Goal: Connect with others: Connect with other users

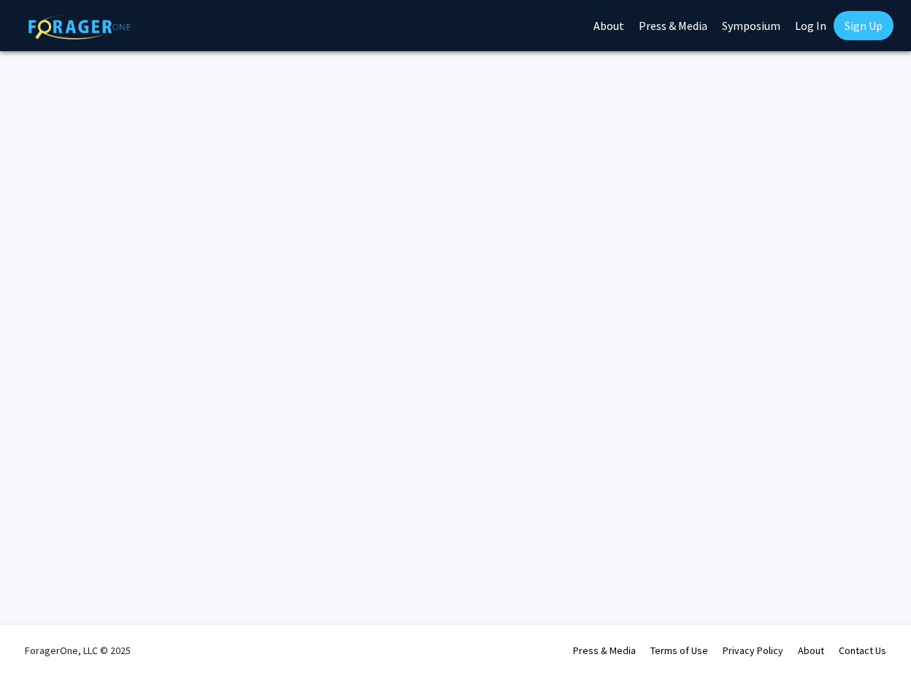
click at [827, 25] on link "Log In" at bounding box center [811, 25] width 46 height 51
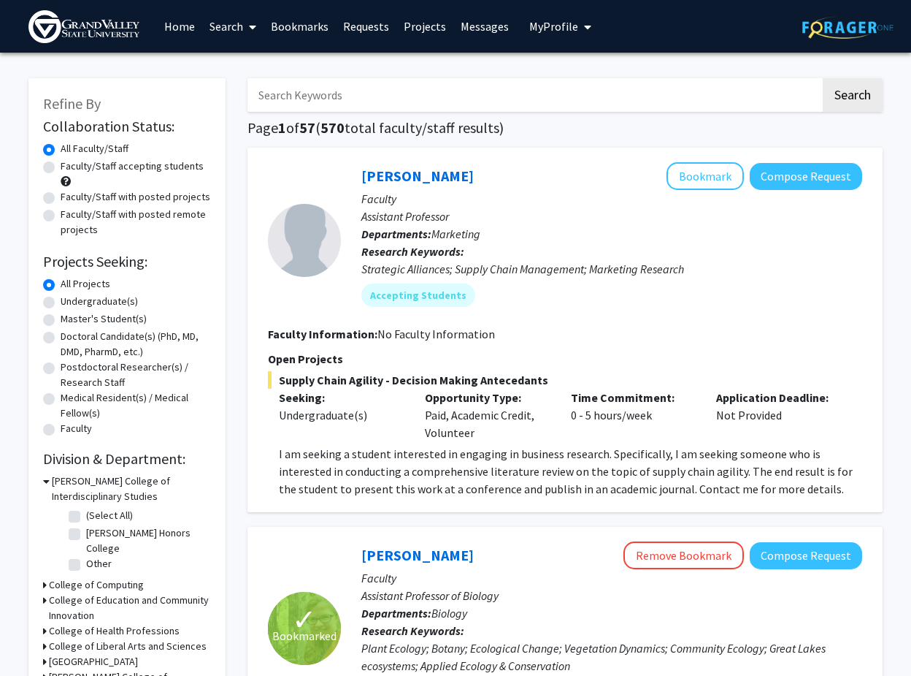
click at [318, 28] on link "Bookmarks" at bounding box center [300, 26] width 72 height 51
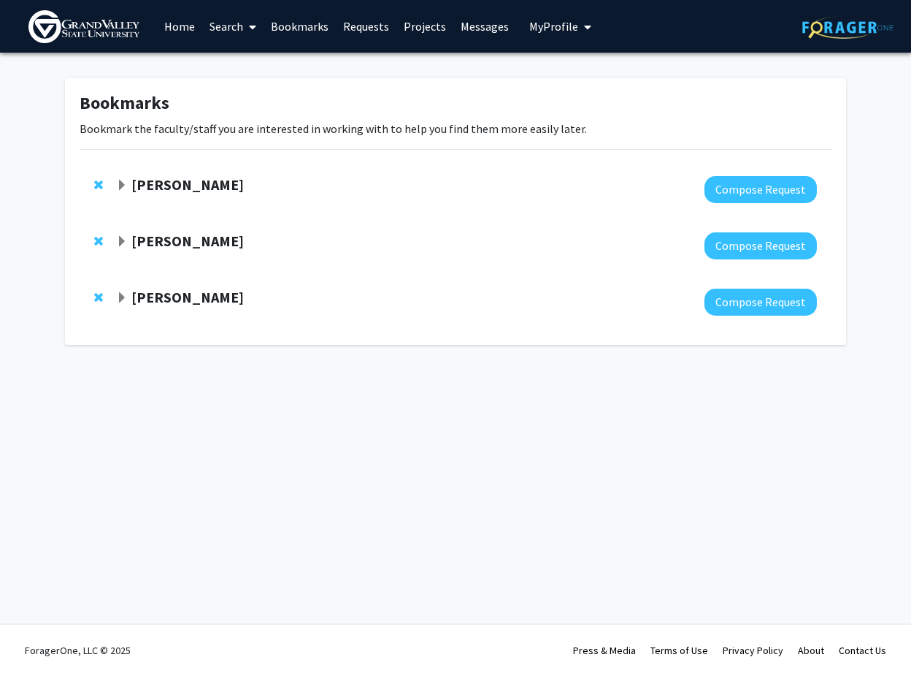
click at [191, 185] on strong "[PERSON_NAME]" at bounding box center [187, 184] width 112 height 18
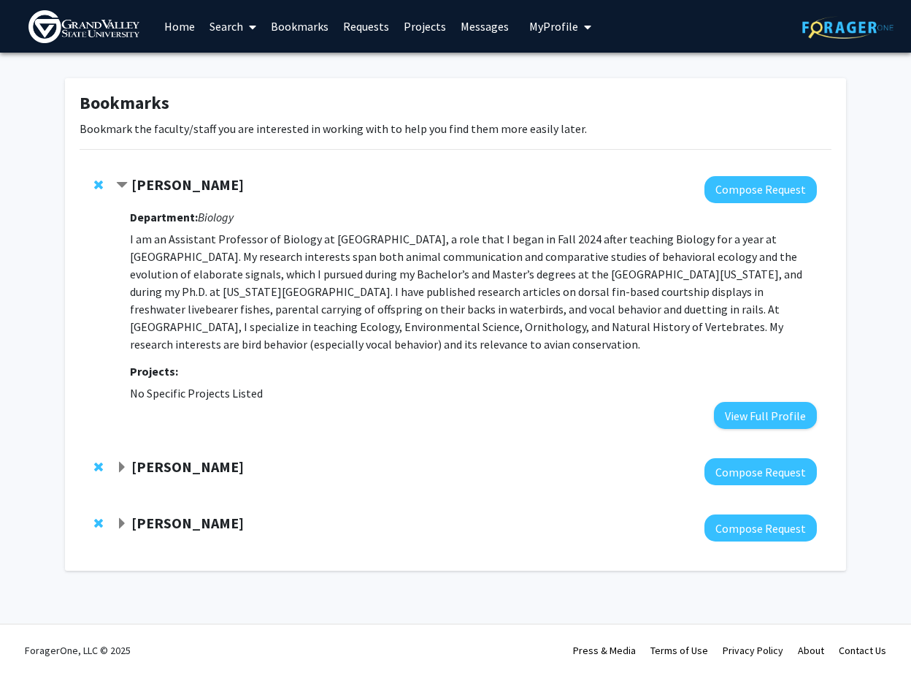
click at [191, 185] on strong "[PERSON_NAME]" at bounding box center [187, 184] width 112 height 18
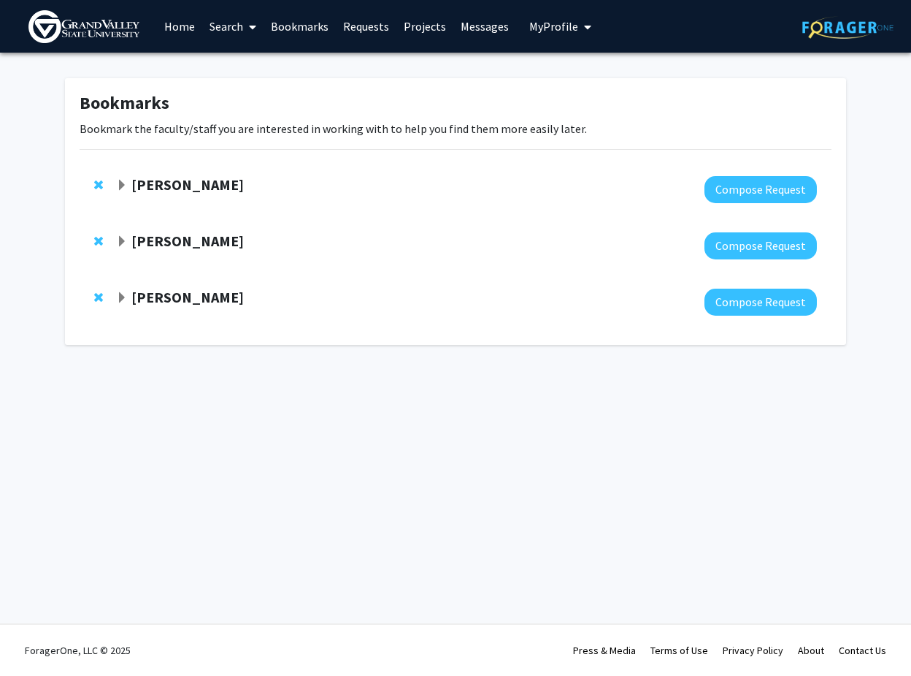
click at [162, 290] on strong "[PERSON_NAME]" at bounding box center [187, 297] width 112 height 18
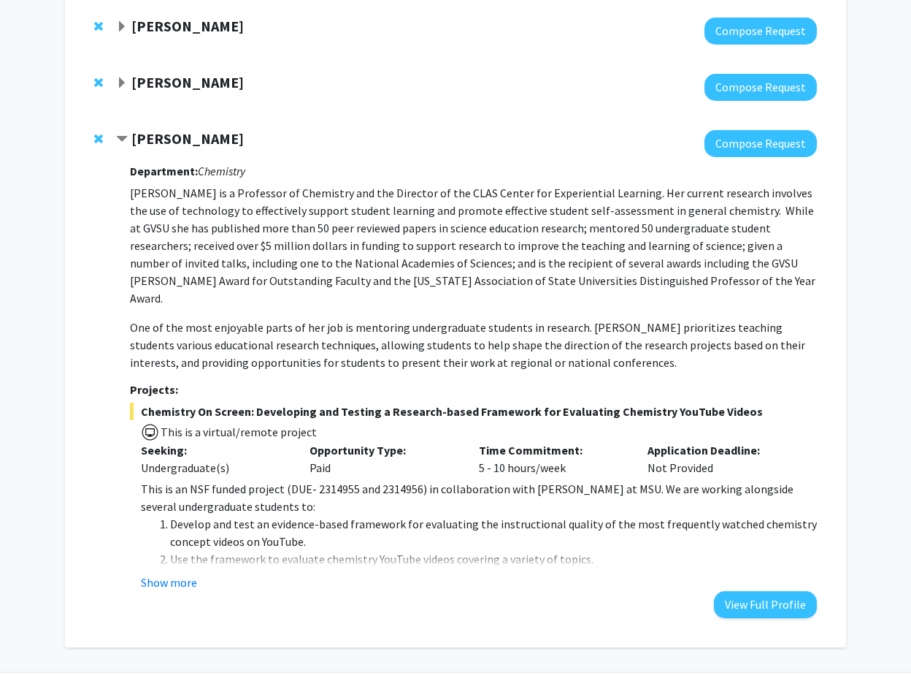
scroll to position [159, 0]
click at [188, 573] on button "Show more" at bounding box center [169, 582] width 56 height 18
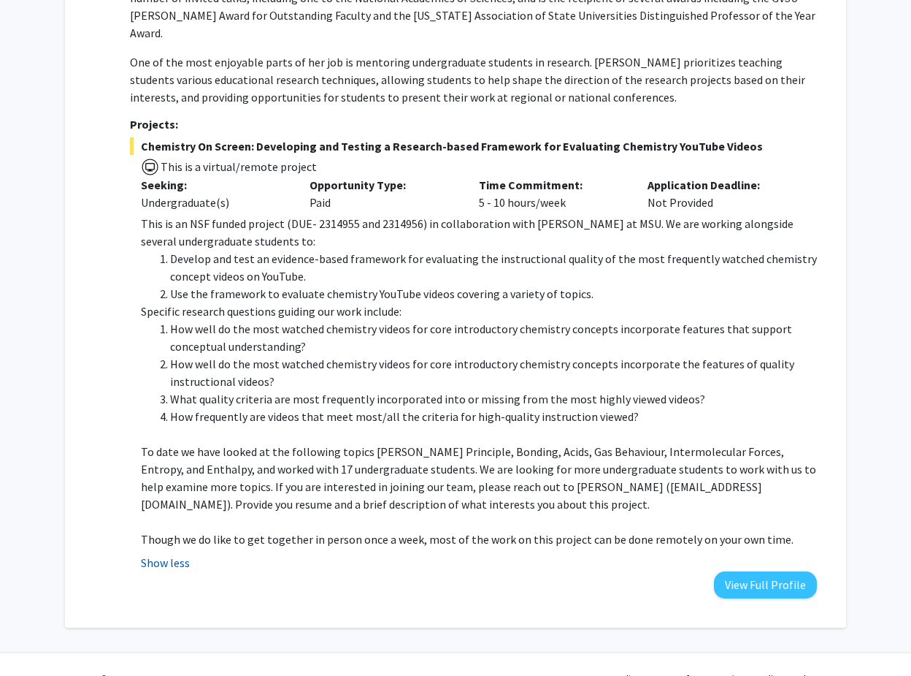
scroll to position [424, 0]
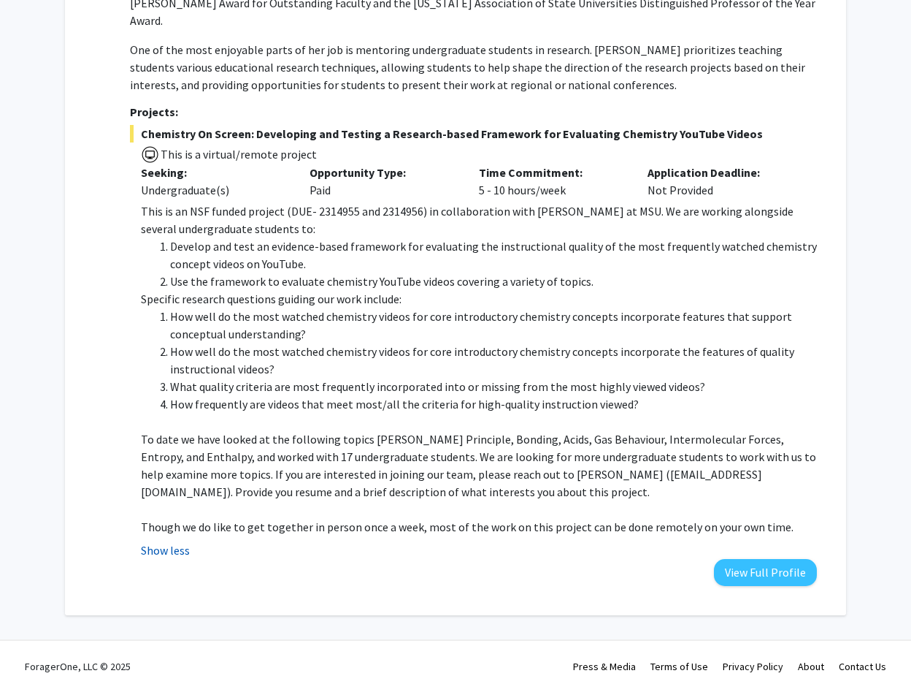
click at [155, 541] on button "Show less" at bounding box center [165, 550] width 49 height 18
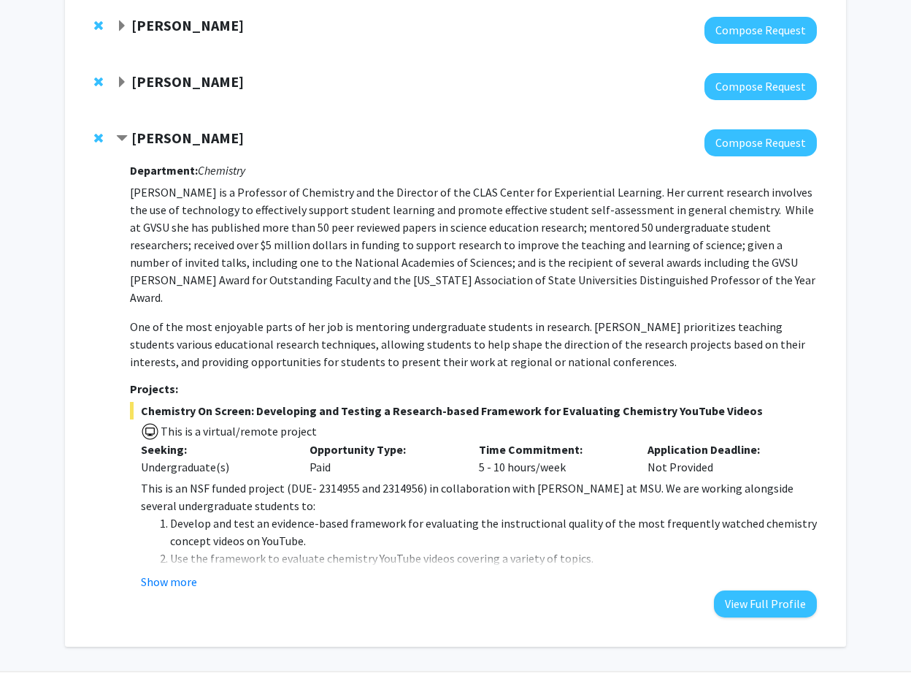
scroll to position [159, 0]
click at [112, 139] on div "[PERSON_NAME] Compose Request Department: Chemistry [PERSON_NAME] is a Professo…" at bounding box center [456, 373] width 752 height 517
click at [118, 139] on span "Contract Deborah Herrington Bookmark" at bounding box center [122, 139] width 12 height 12
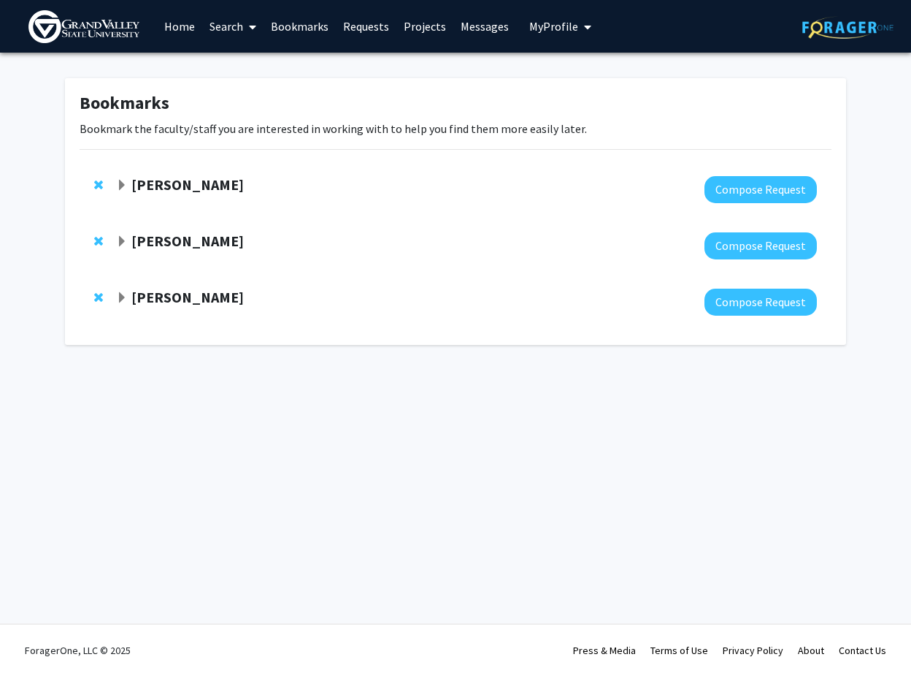
click at [143, 240] on strong "[PERSON_NAME]" at bounding box center [187, 241] width 112 height 18
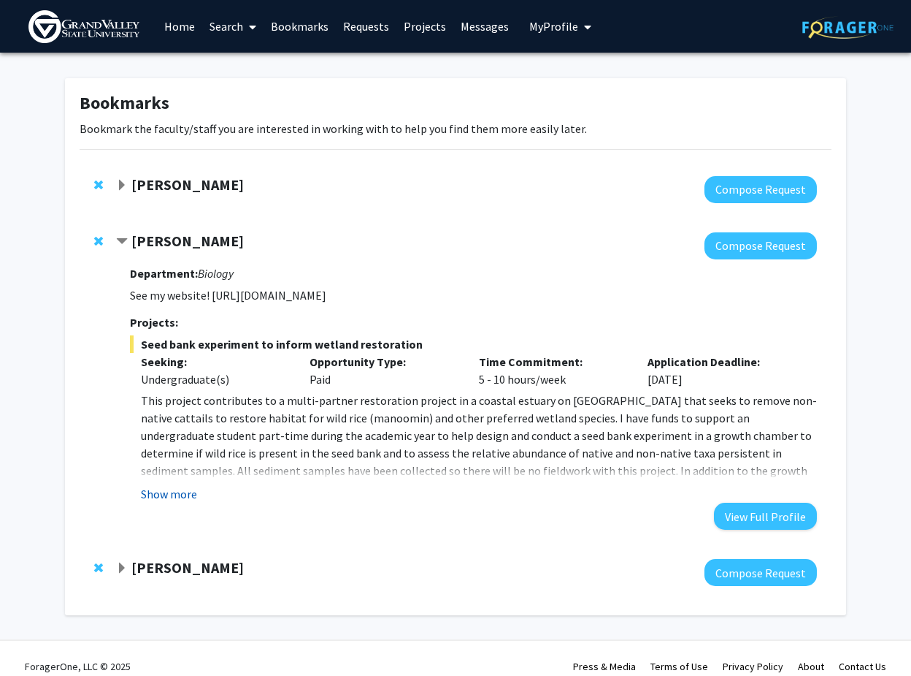
click at [185, 492] on button "Show more" at bounding box center [169, 494] width 56 height 18
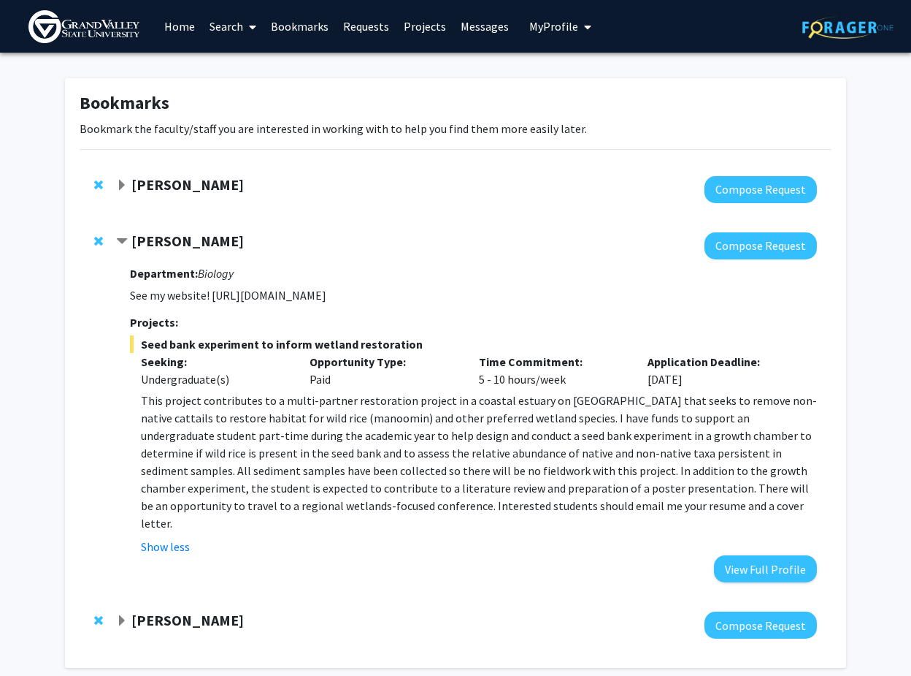
click at [155, 302] on p "See my website! [URL][DOMAIN_NAME]" at bounding box center [473, 295] width 687 height 18
click at [164, 254] on div at bounding box center [466, 245] width 701 height 27
click at [164, 250] on div "[PERSON_NAME]" at bounding box center [273, 241] width 315 height 18
click at [164, 246] on strong "[PERSON_NAME]" at bounding box center [187, 241] width 112 height 18
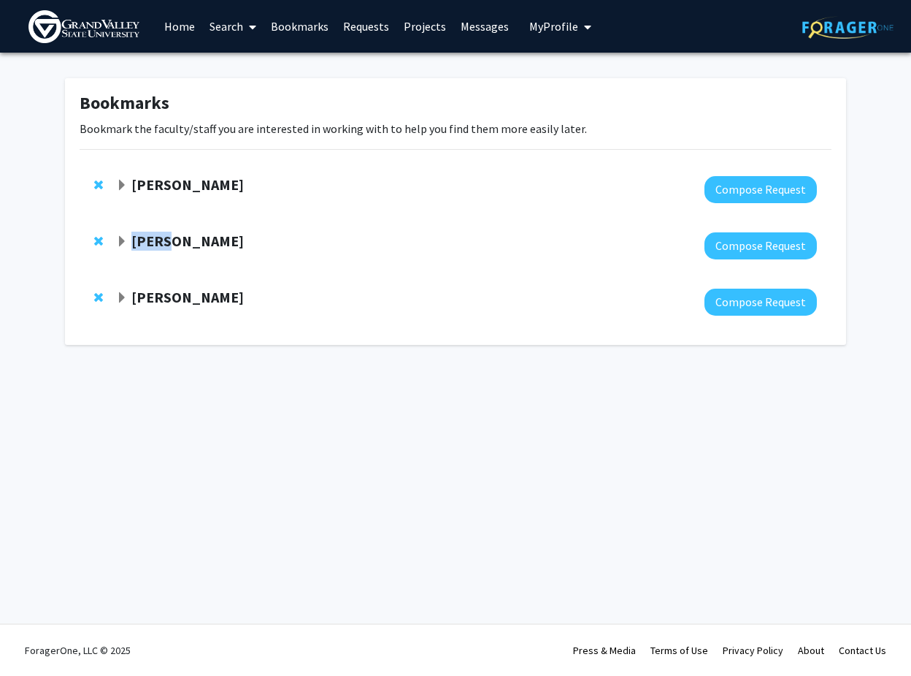
click at [164, 246] on strong "[PERSON_NAME]" at bounding box center [187, 241] width 112 height 18
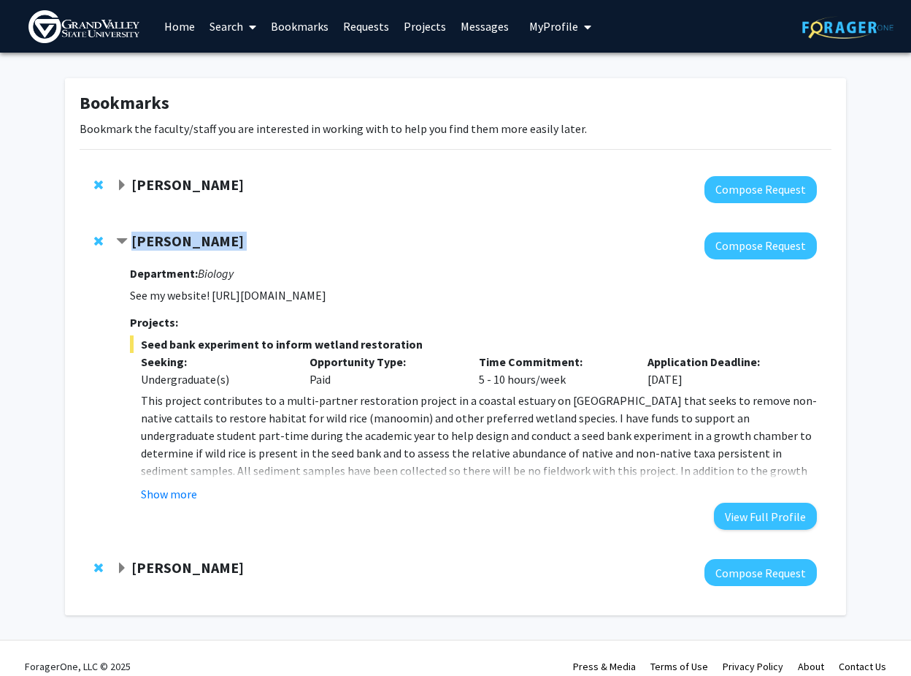
click at [164, 246] on strong "[PERSON_NAME]" at bounding box center [187, 241] width 112 height 18
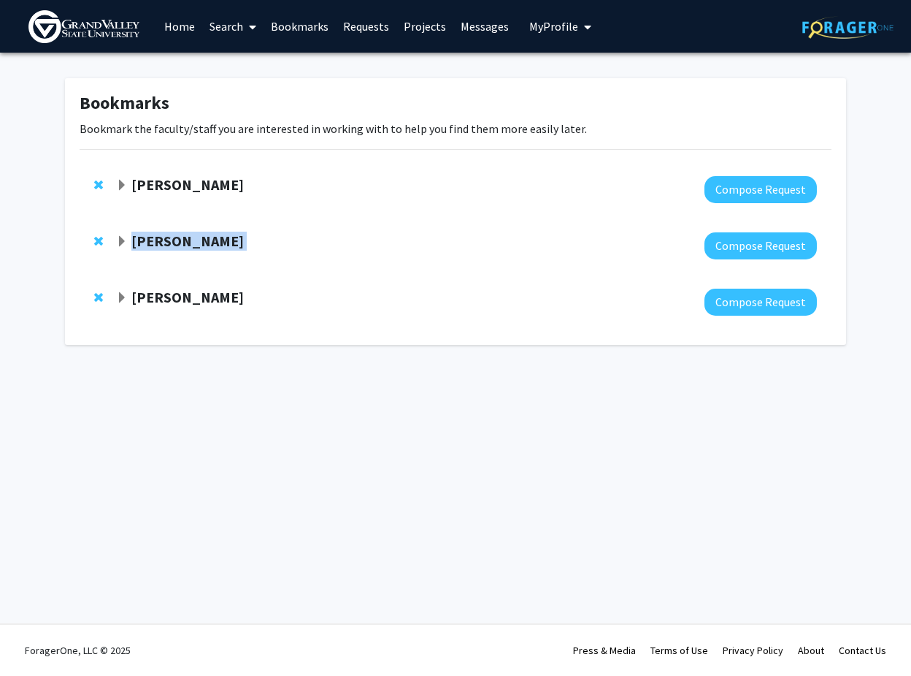
click at [164, 246] on strong "[PERSON_NAME]" at bounding box center [187, 241] width 112 height 18
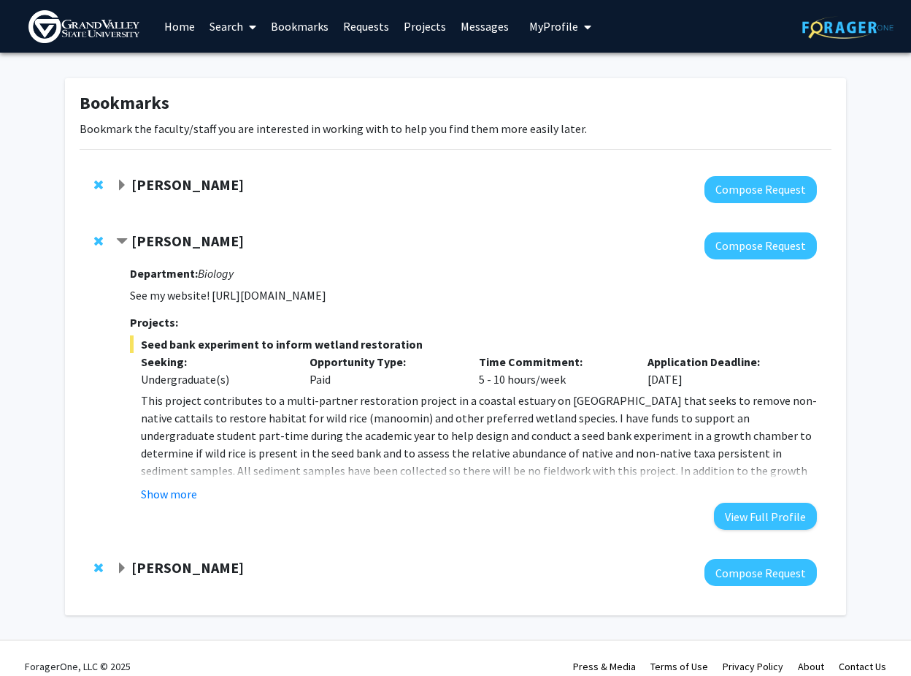
click at [164, 246] on strong "[PERSON_NAME]" at bounding box center [187, 241] width 112 height 18
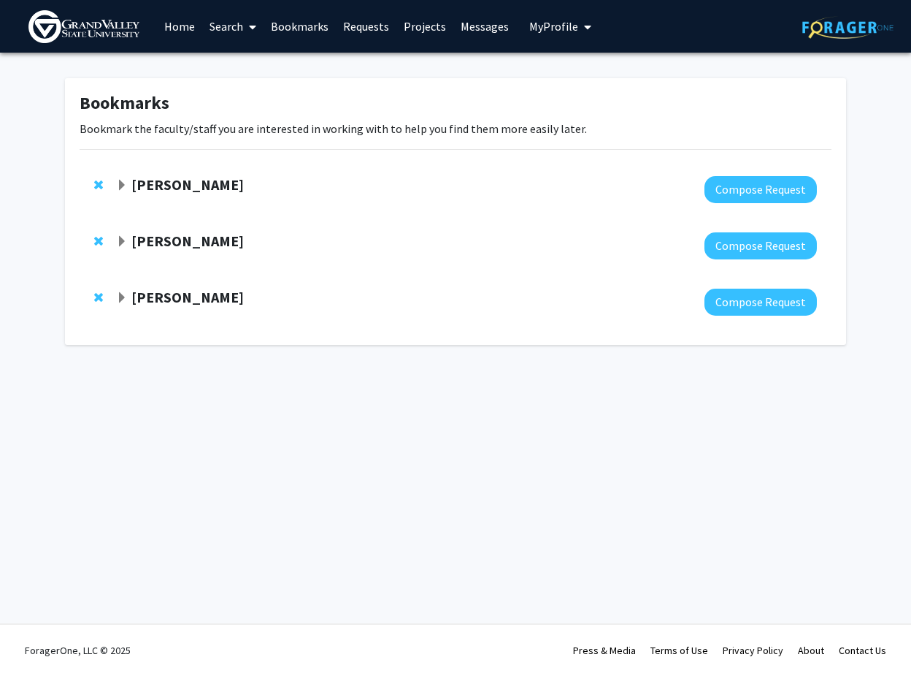
click at [170, 189] on strong "[PERSON_NAME]" at bounding box center [187, 184] width 112 height 18
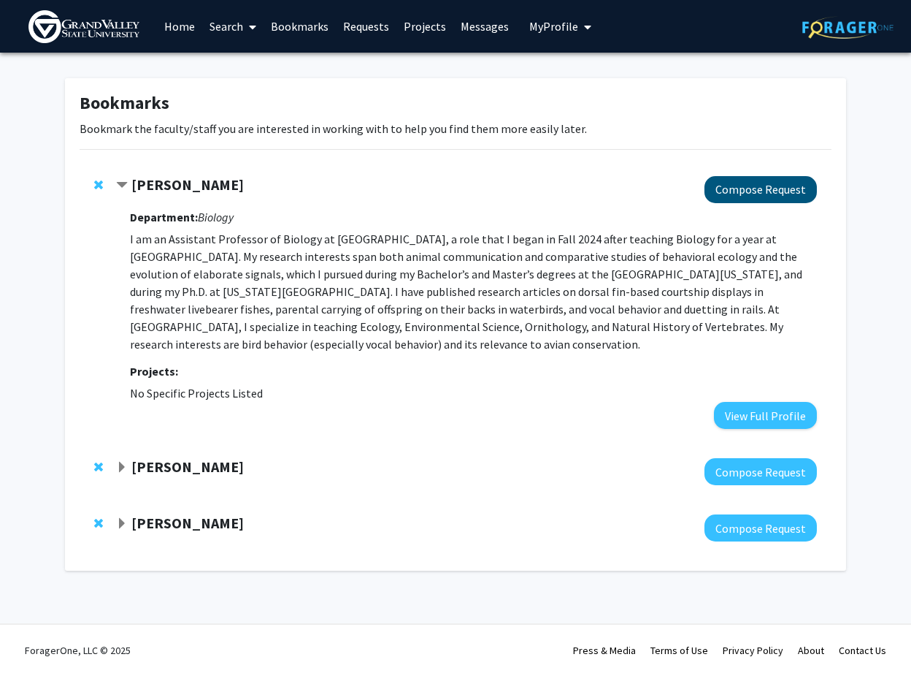
click at [794, 199] on button "Compose Request" at bounding box center [761, 189] width 112 height 27
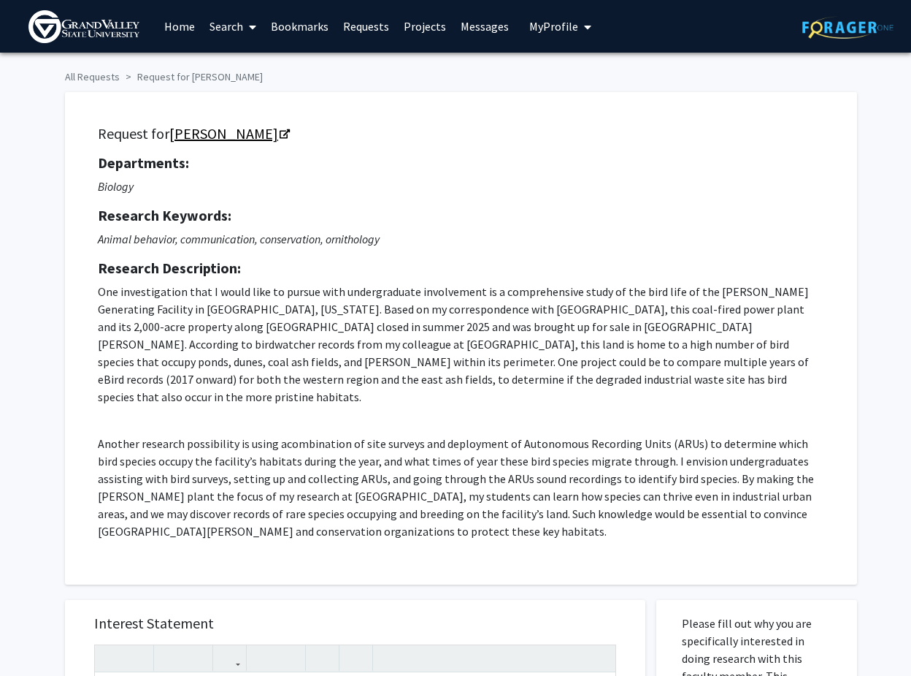
click at [265, 134] on link "[PERSON_NAME]" at bounding box center [228, 133] width 119 height 18
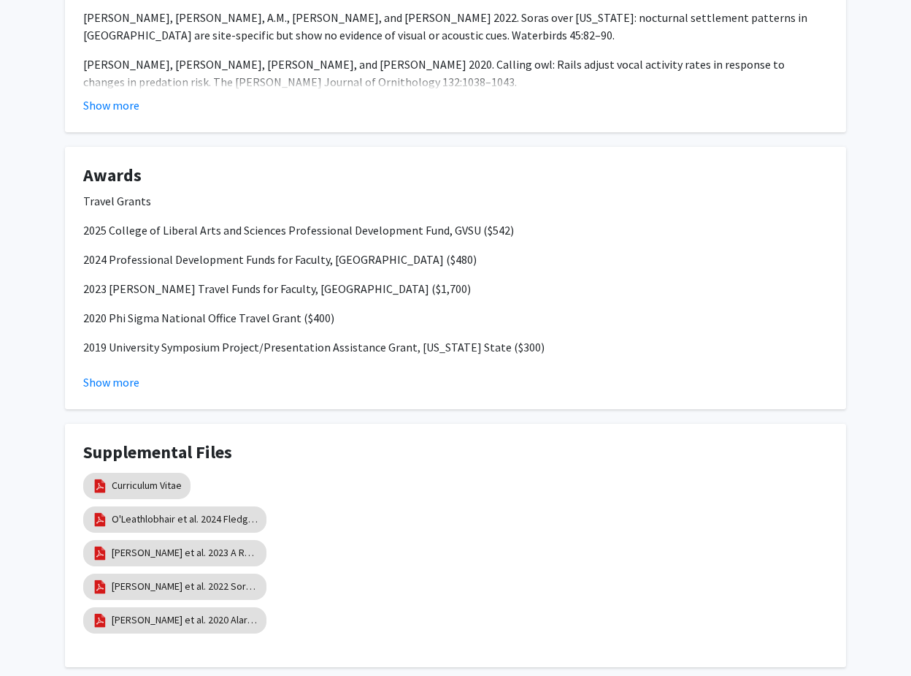
scroll to position [977, 0]
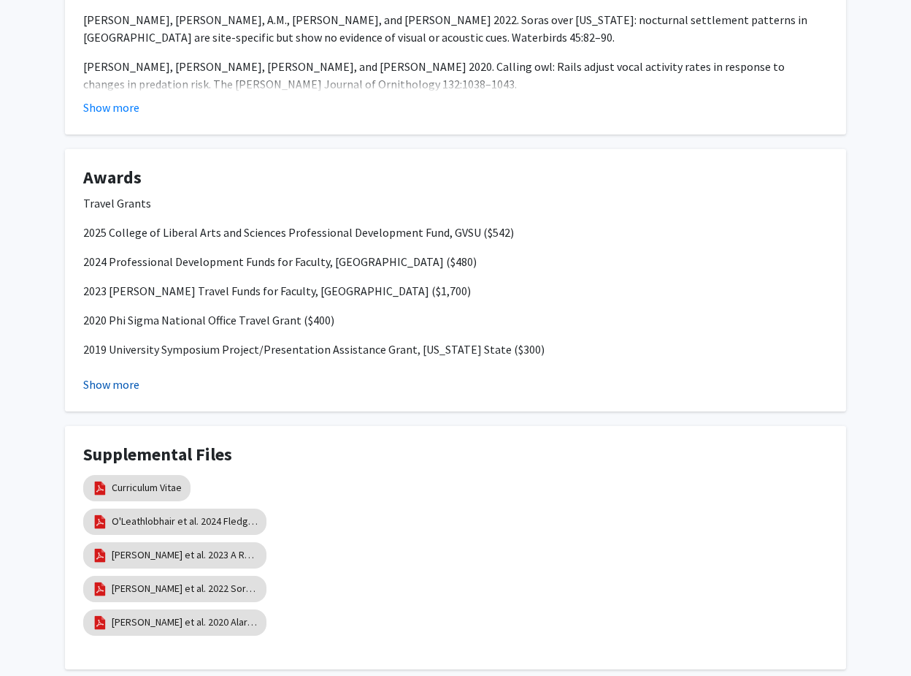
click at [102, 383] on button "Show more" at bounding box center [111, 384] width 56 height 18
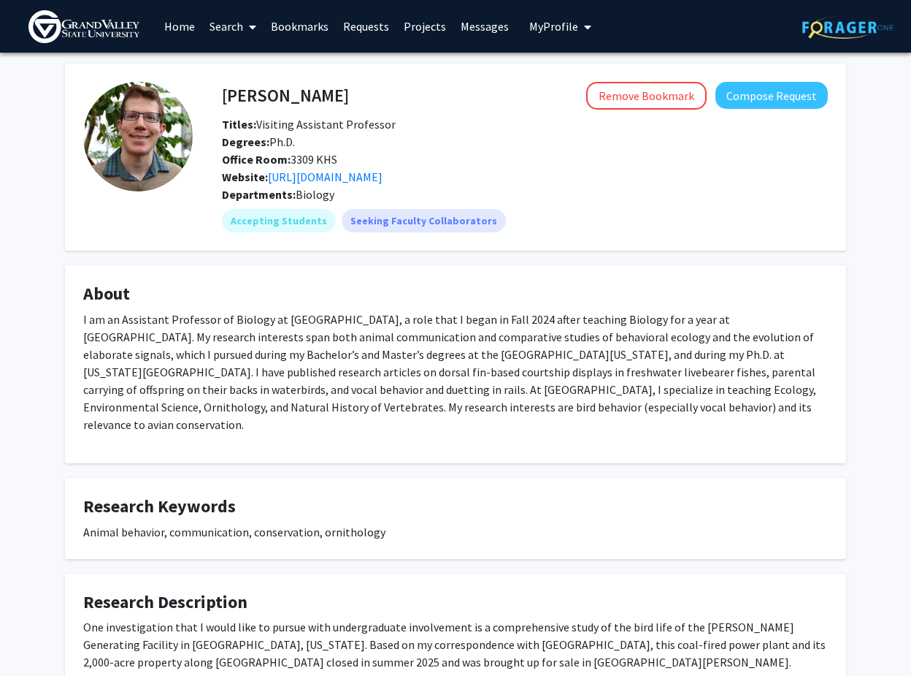
scroll to position [0, 0]
click at [383, 184] on link "https://www.gvsu.edu/biology/facultystaff-directory-63.htm?recordId_1=3ED40081-…" at bounding box center [325, 176] width 115 height 15
